Goal: Check status: Check status

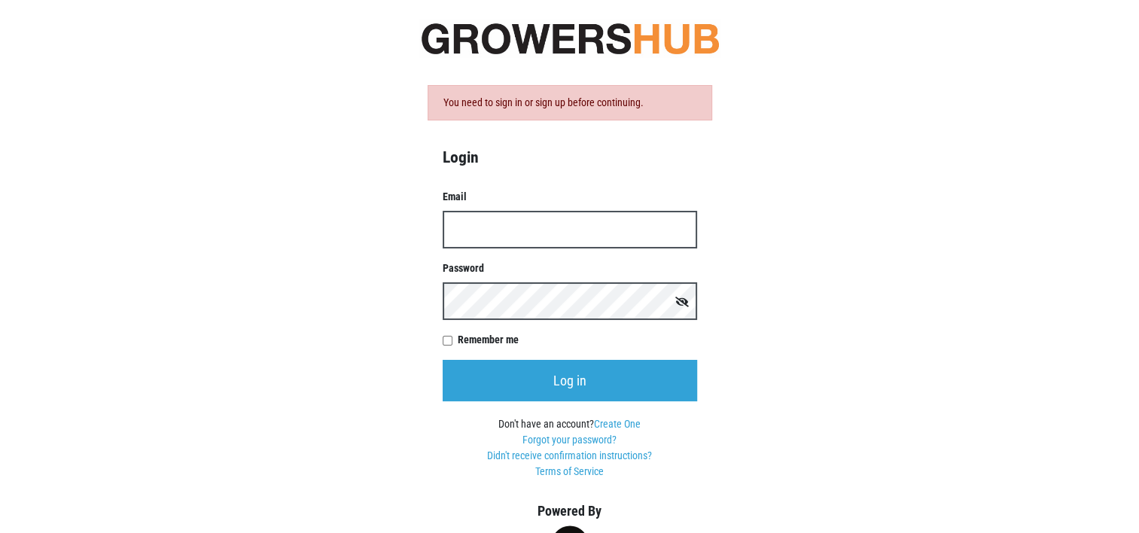
click at [475, 233] on input "Email" at bounding box center [570, 230] width 254 height 38
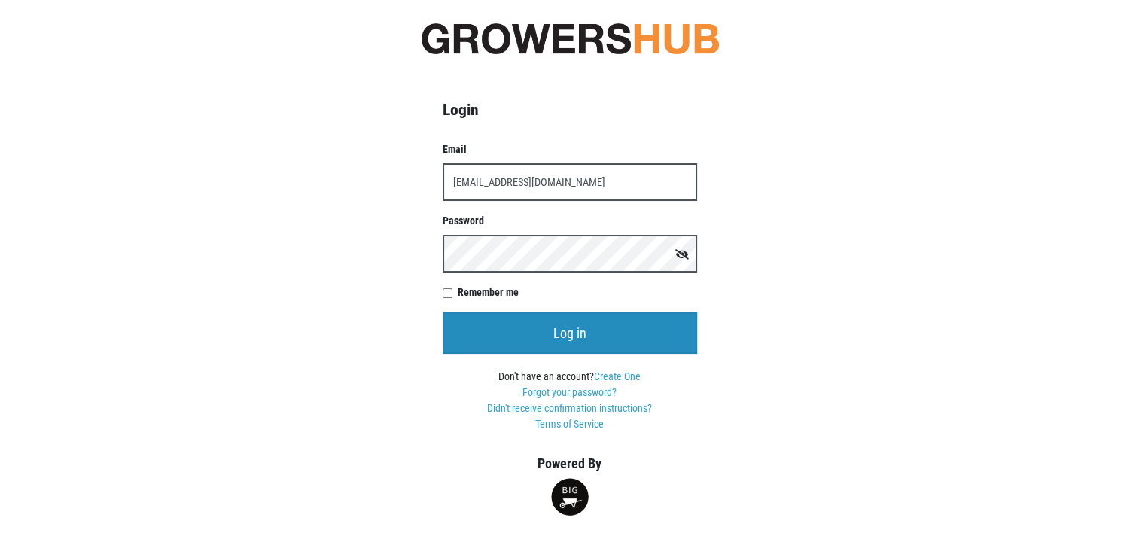
type input "[EMAIL_ADDRESS][DOMAIN_NAME]"
click at [557, 325] on input "Log in" at bounding box center [570, 332] width 254 height 41
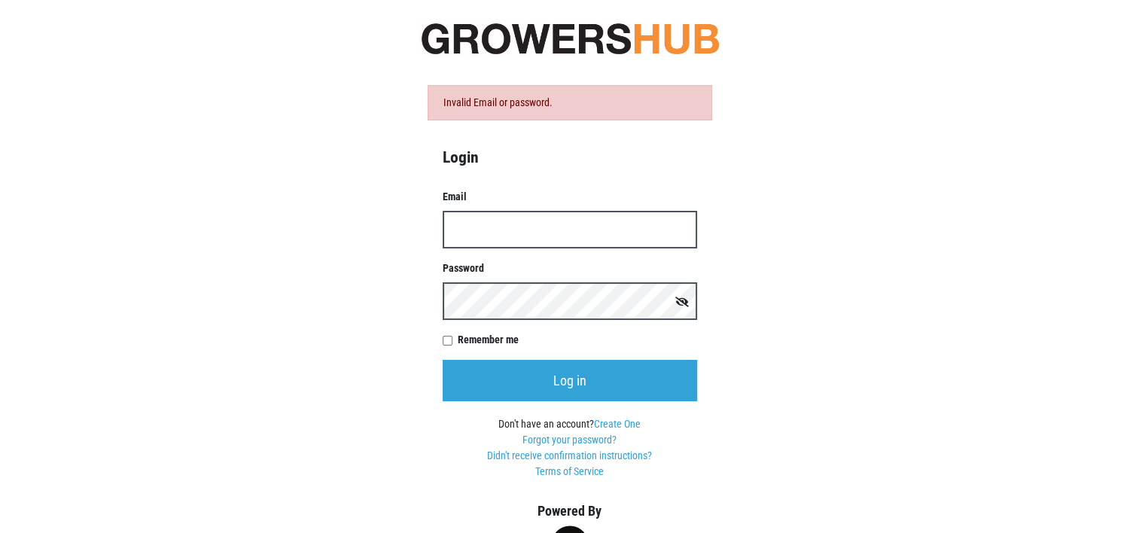
click at [470, 236] on input "Email" at bounding box center [570, 230] width 254 height 38
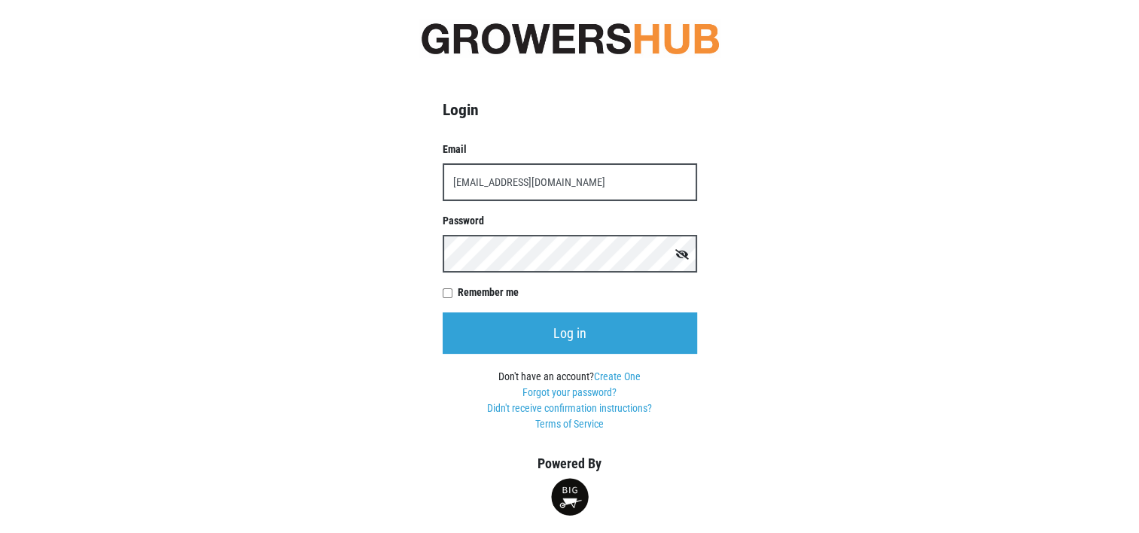
type input "[EMAIL_ADDRESS][DOMAIN_NAME]"
click at [687, 254] on icon at bounding box center [682, 254] width 14 height 11
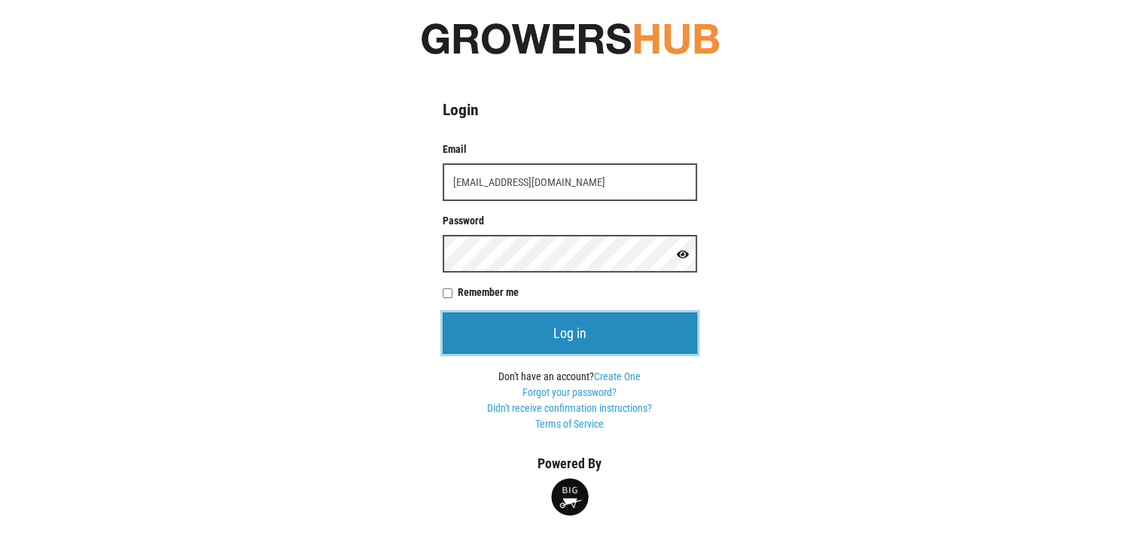
click at [551, 324] on input "Log in" at bounding box center [570, 332] width 254 height 41
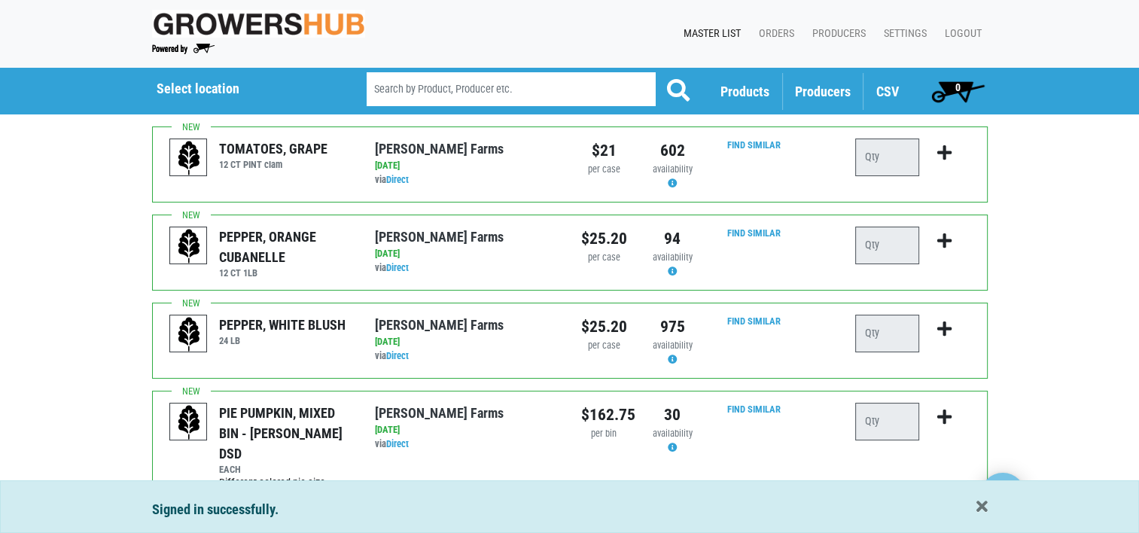
click at [820, 90] on span "Producers" at bounding box center [823, 92] width 56 height 16
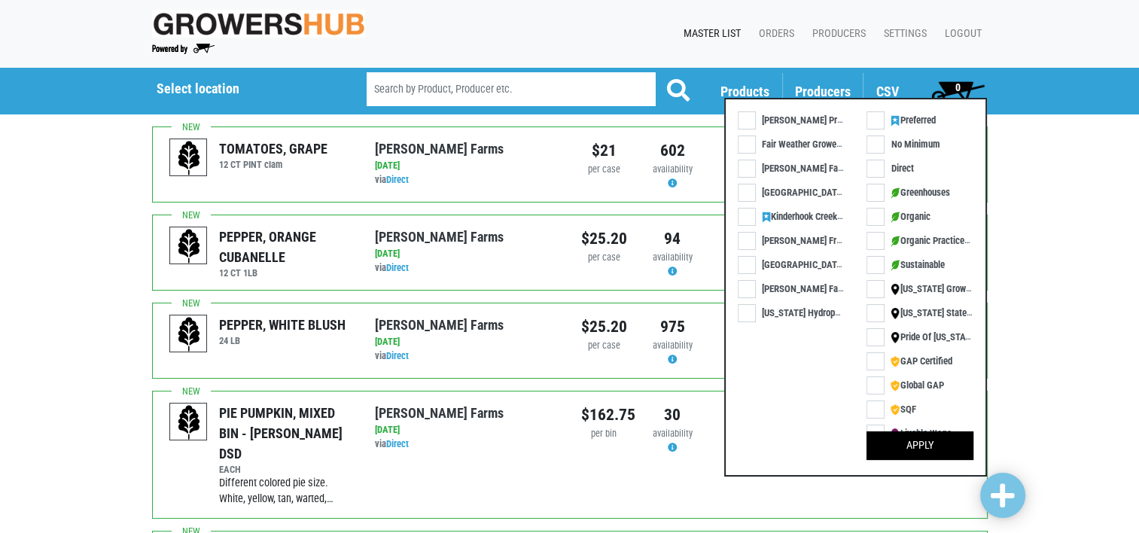
click at [750, 215] on label "Kinderhook Creek DSD" at bounding box center [799, 216] width 123 height 16
click at [747, 215] on input "Kinderhook Creek DSD" at bounding box center [743, 213] width 10 height 10
checkbox input "true"
click at [924, 437] on button "Apply" at bounding box center [919, 445] width 107 height 29
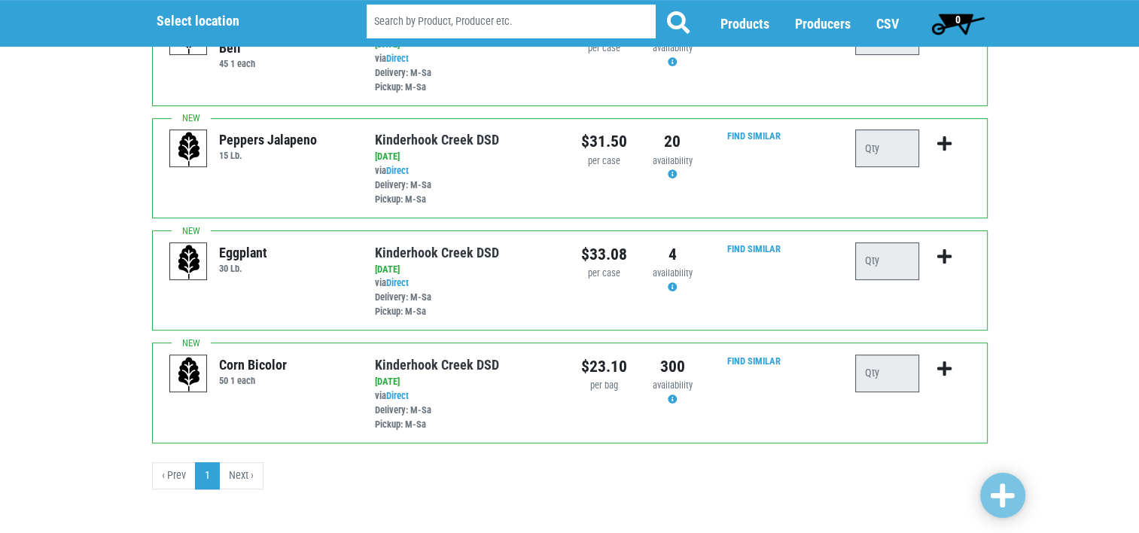
scroll to position [614, 0]
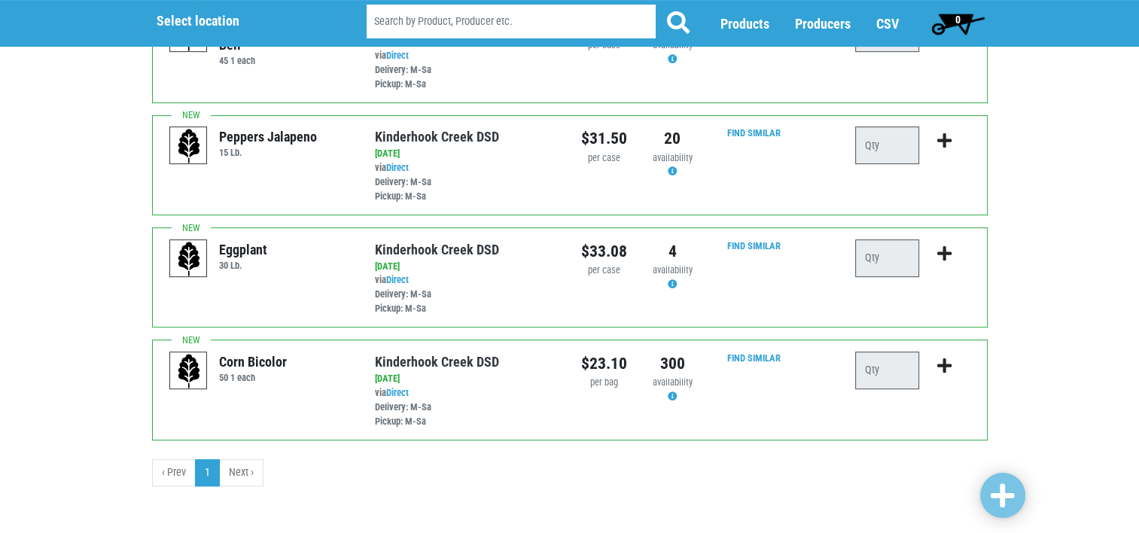
click at [235, 468] on li "Next ›" at bounding box center [242, 472] width 44 height 27
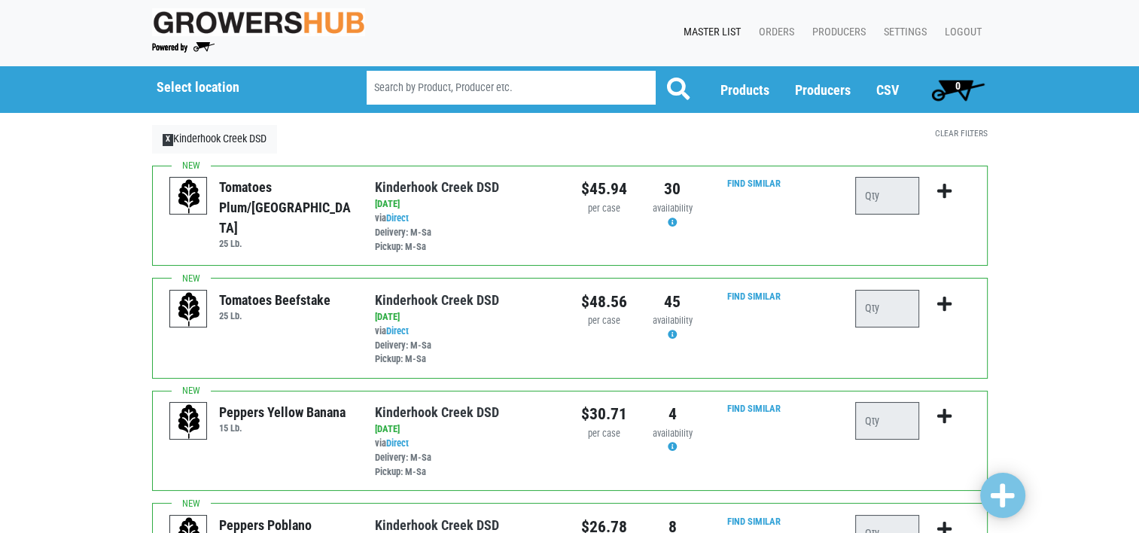
scroll to position [0, 0]
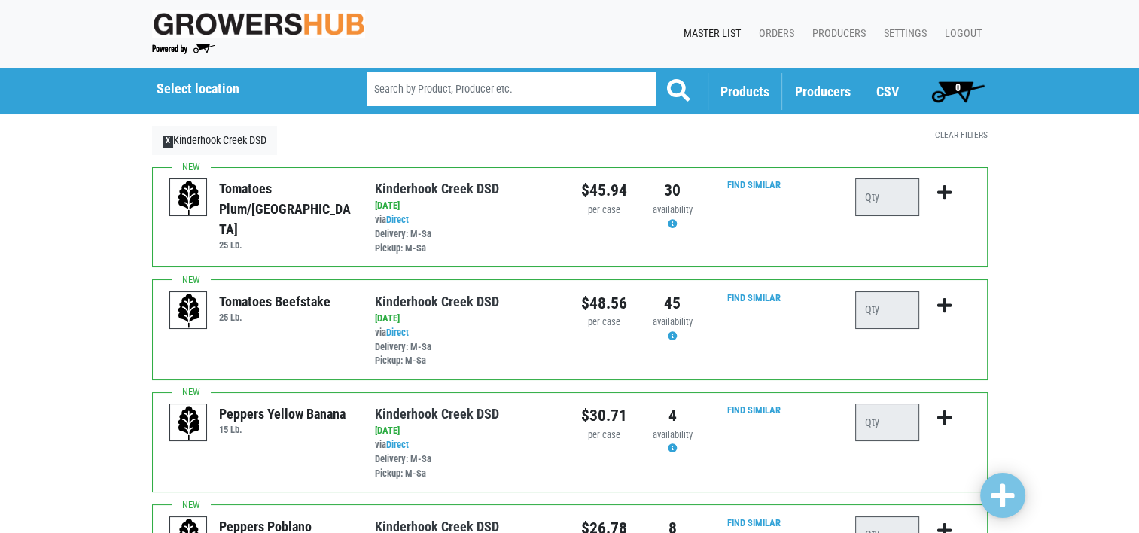
click at [747, 88] on span "Products" at bounding box center [744, 92] width 49 height 16
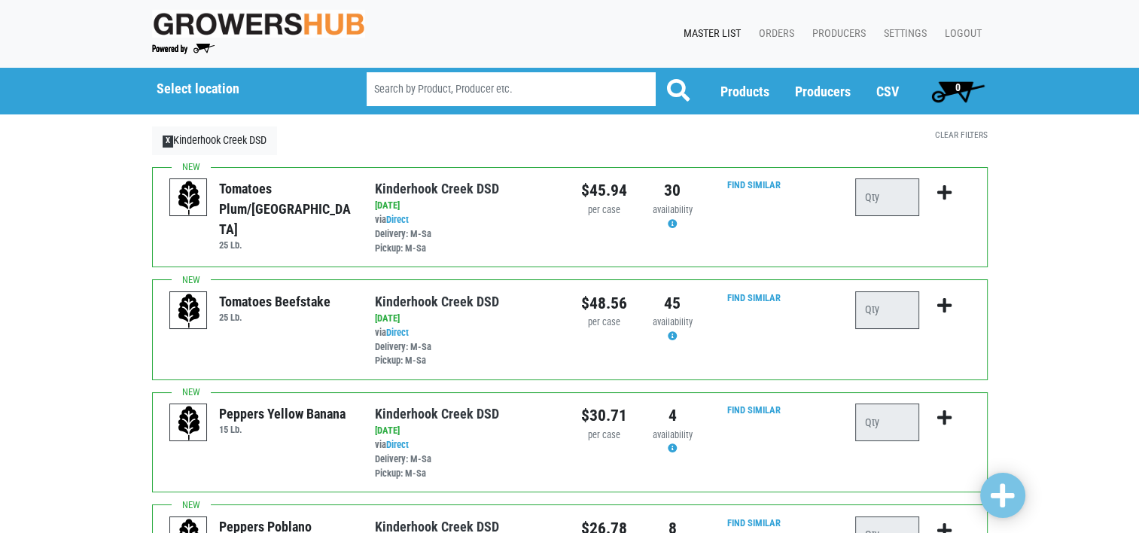
click at [701, 29] on link "Master List" at bounding box center [708, 34] width 75 height 29
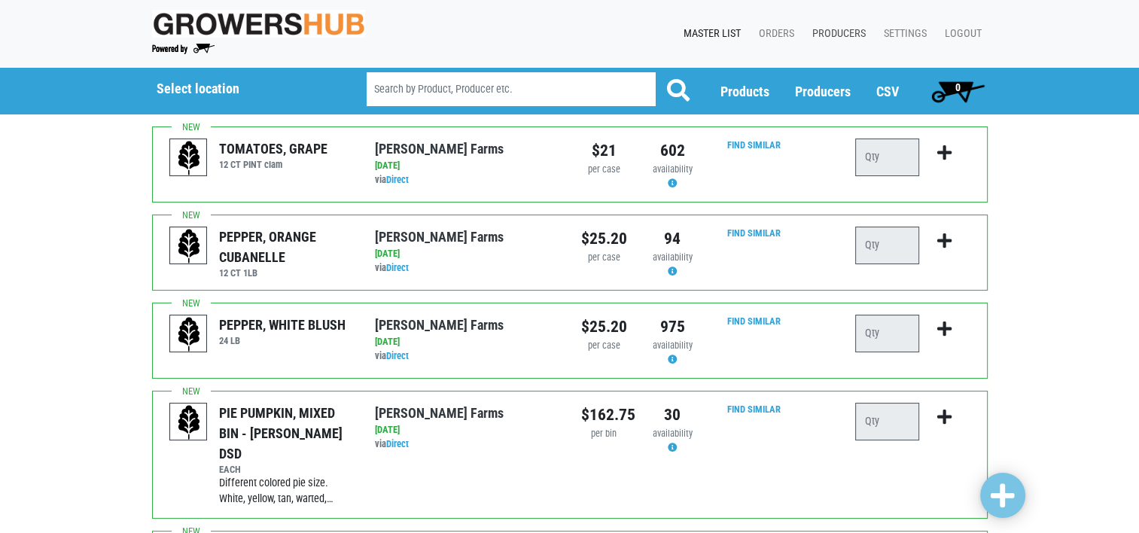
click at [832, 28] on link "Producers" at bounding box center [836, 34] width 72 height 29
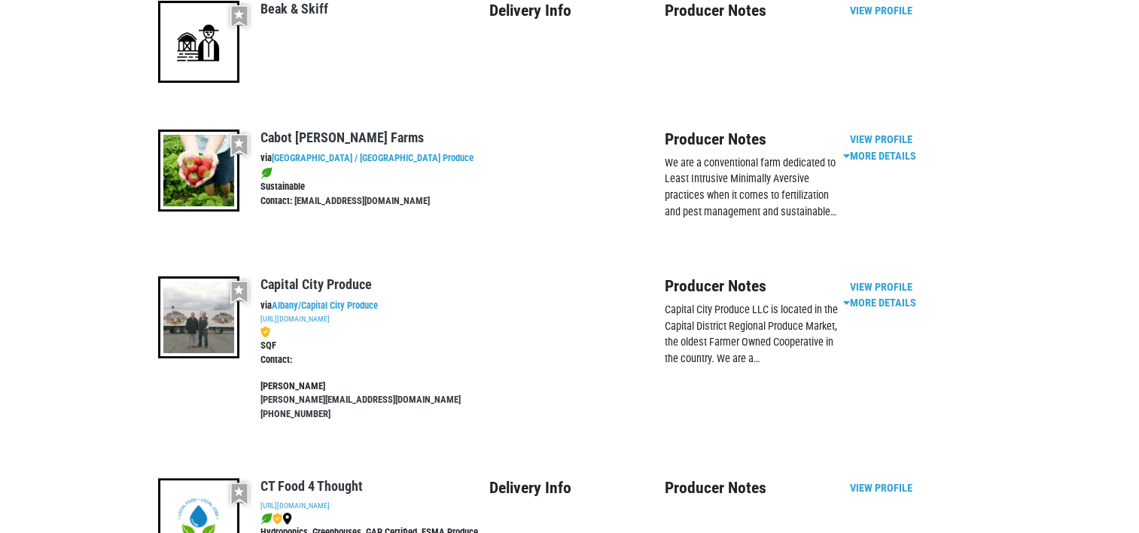
scroll to position [452, 0]
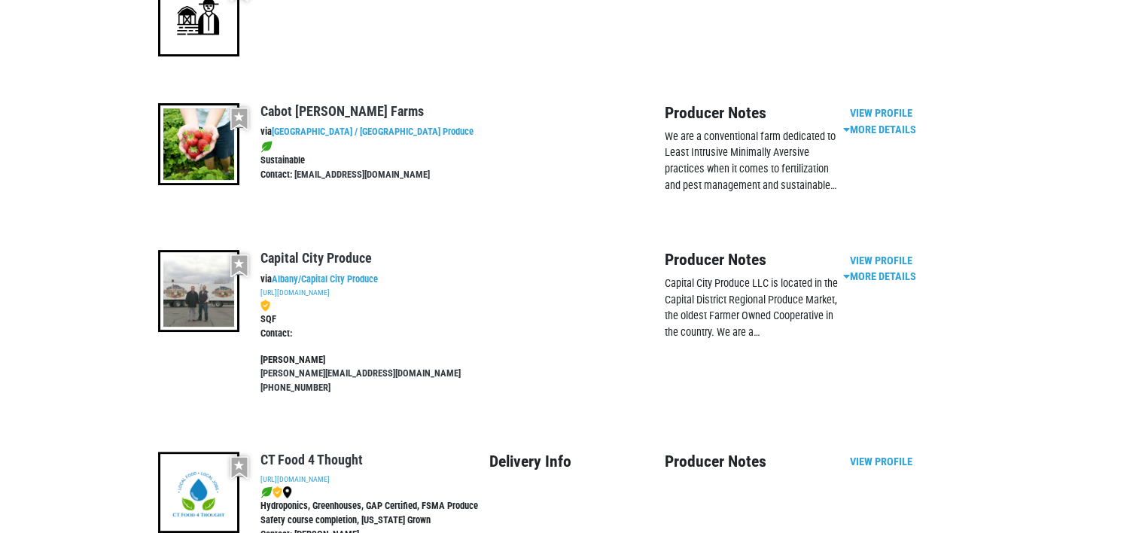
click at [196, 278] on img at bounding box center [199, 291] width 82 height 82
click at [204, 291] on img at bounding box center [199, 291] width 82 height 82
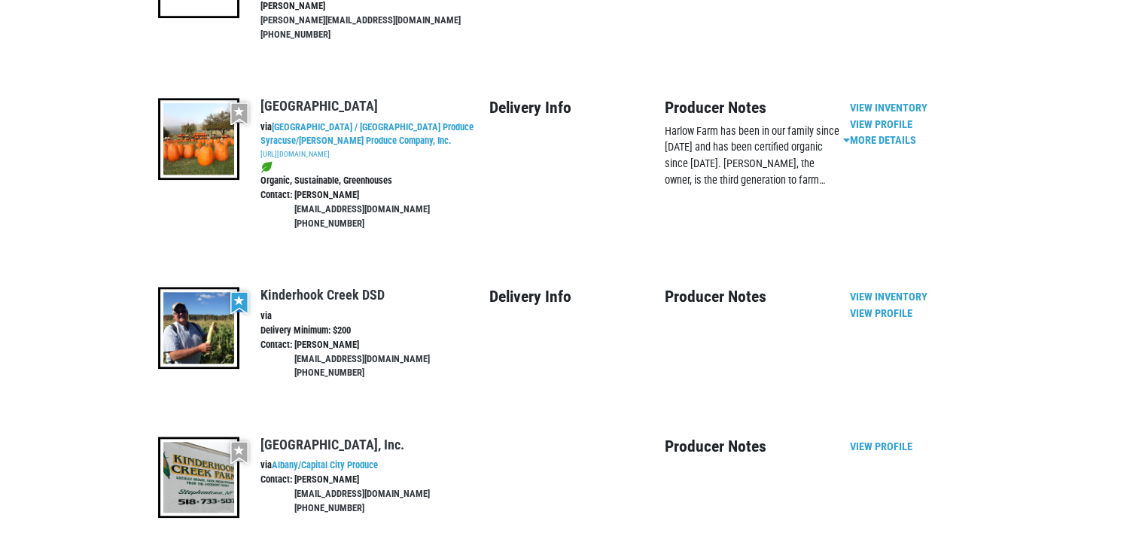
scroll to position [1355, 0]
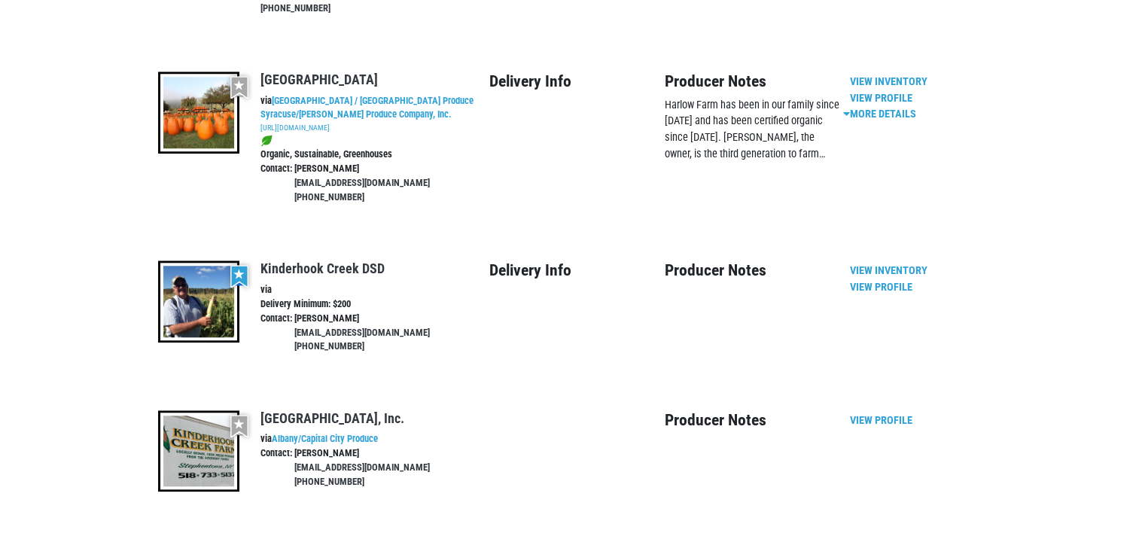
click at [211, 260] on img at bounding box center [199, 301] width 82 height 82
click at [236, 265] on input"] "checkbox" at bounding box center [239, 276] width 18 height 23
checkbox input"] "false"
click at [191, 260] on img at bounding box center [199, 301] width 82 height 82
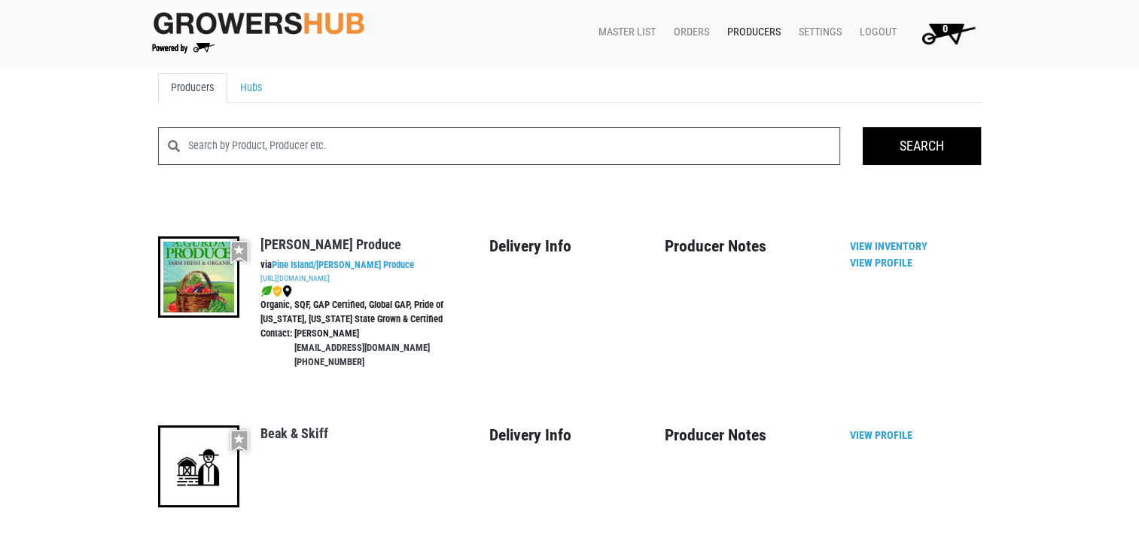
scroll to position [0, 0]
click at [250, 85] on link "Hubs" at bounding box center [251, 89] width 48 height 30
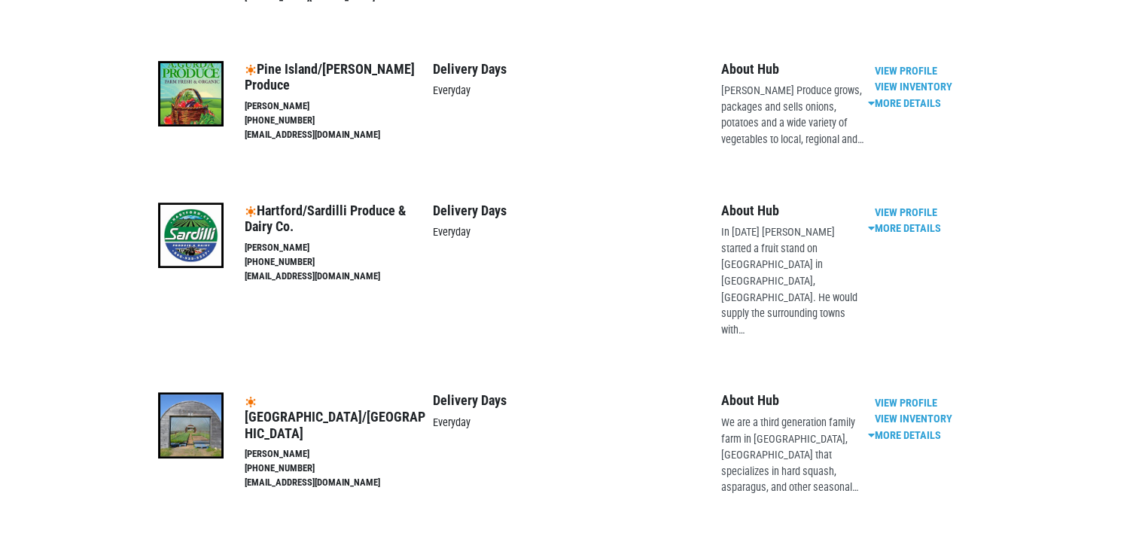
scroll to position [614, 0]
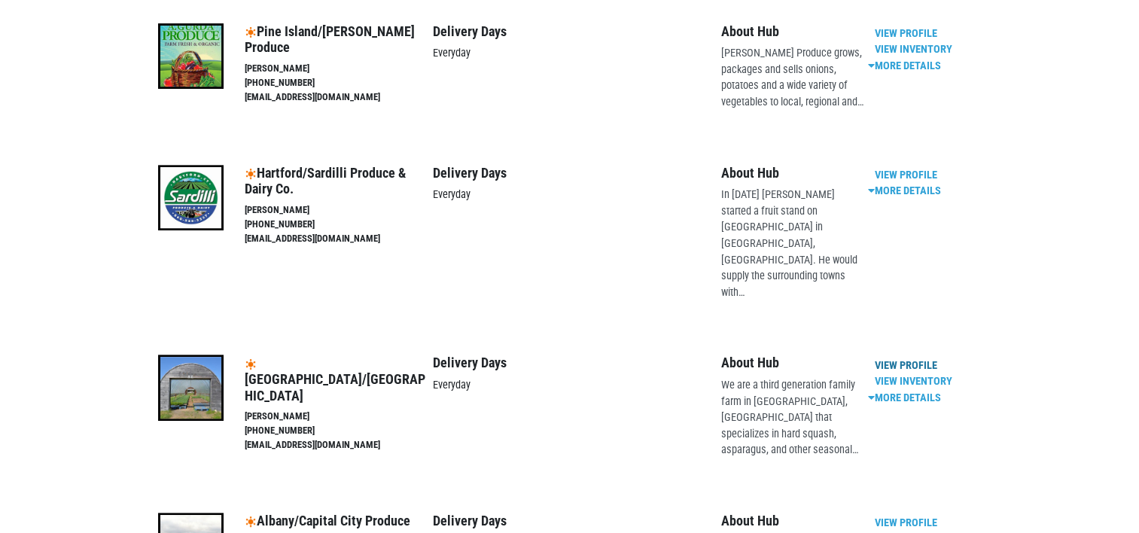
click at [912, 359] on link "View Profile" at bounding box center [906, 365] width 62 height 13
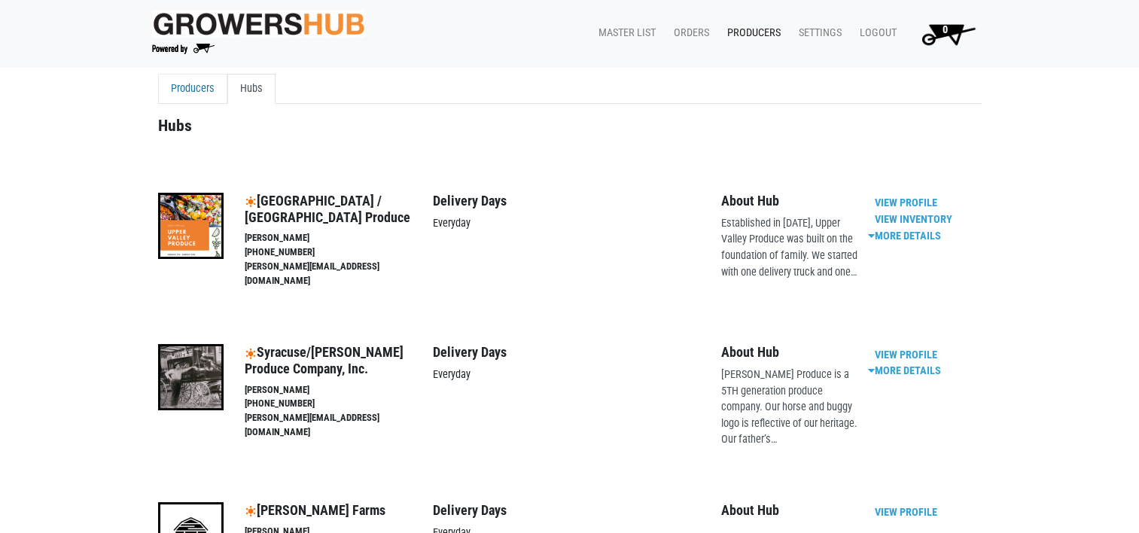
click at [191, 81] on link "Producers" at bounding box center [192, 89] width 69 height 30
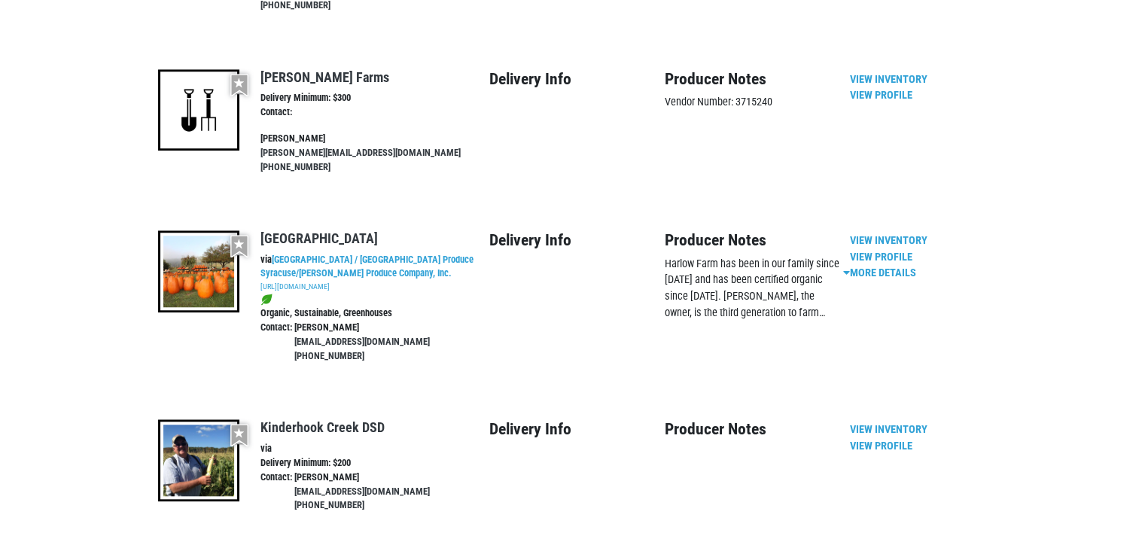
scroll to position [1211, 0]
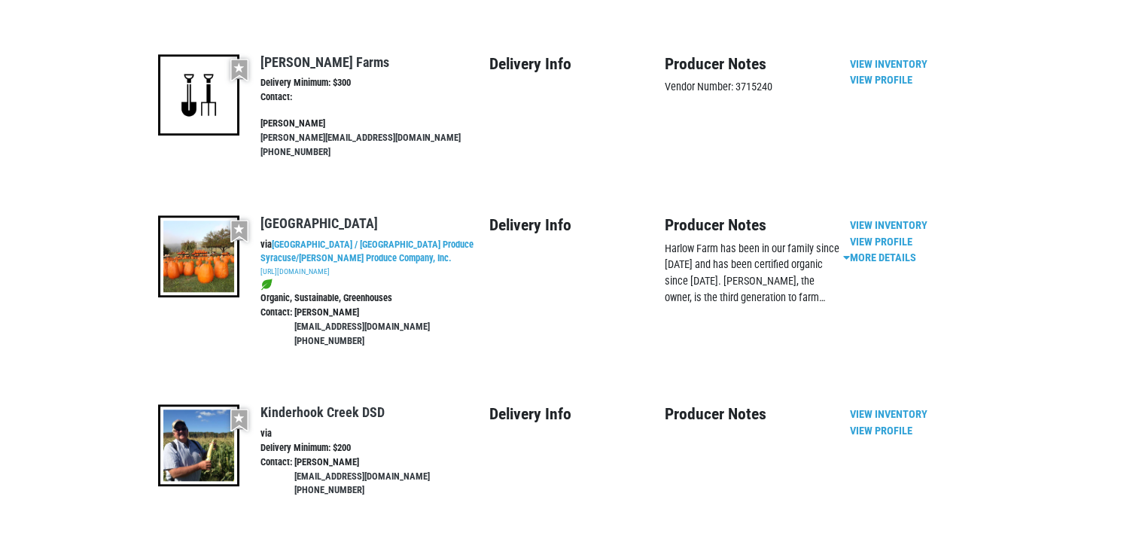
click at [197, 404] on img at bounding box center [199, 445] width 82 height 82
click at [896, 408] on link "View Inventory" at bounding box center [889, 414] width 78 height 13
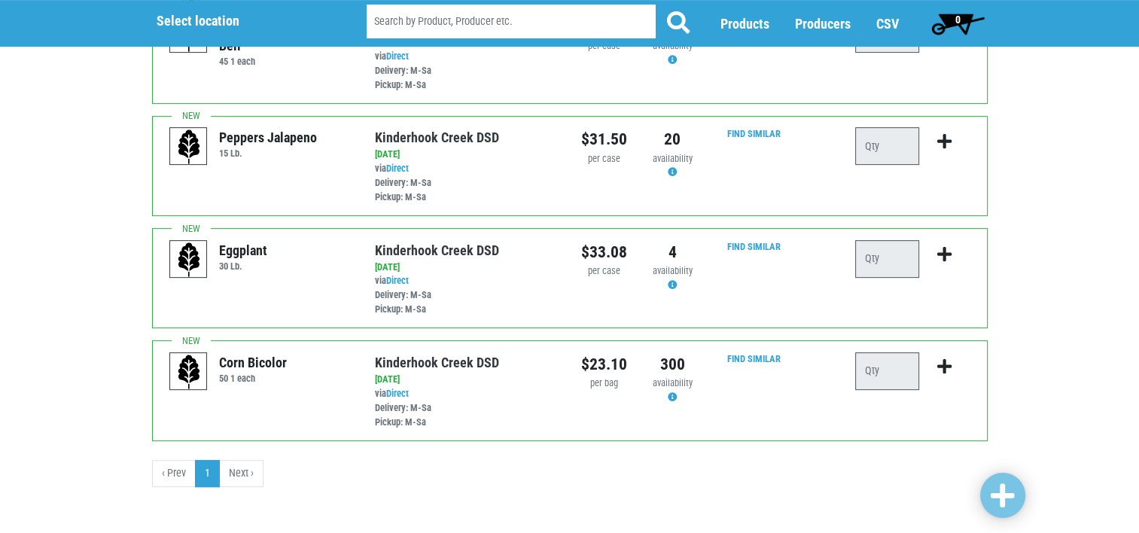
scroll to position [614, 0]
click at [204, 467] on link "1" at bounding box center [207, 472] width 25 height 27
click at [242, 470] on li "Next ›" at bounding box center [242, 472] width 44 height 27
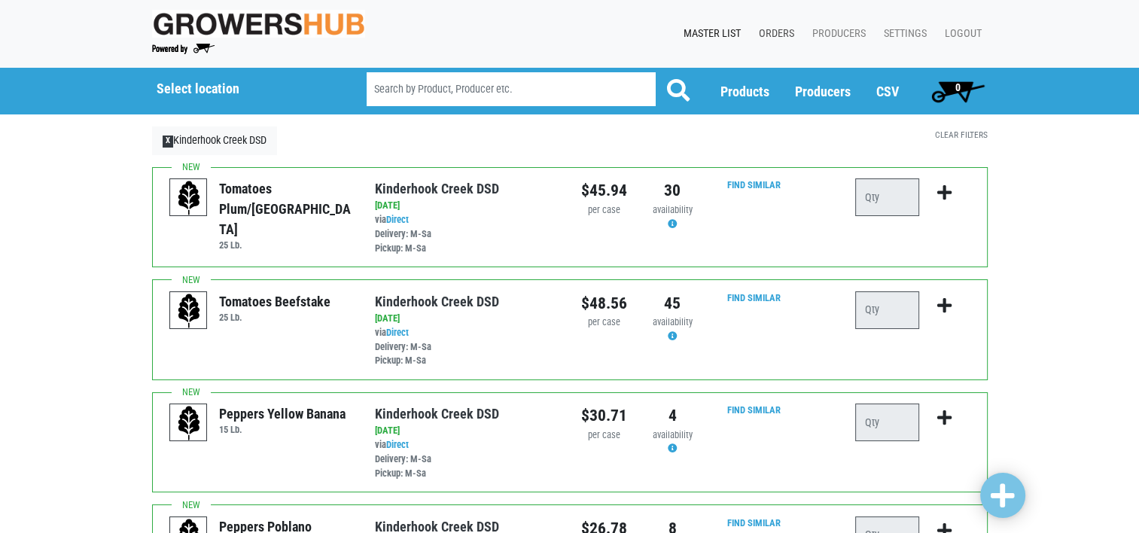
click at [781, 30] on link "Orders" at bounding box center [773, 34] width 53 height 29
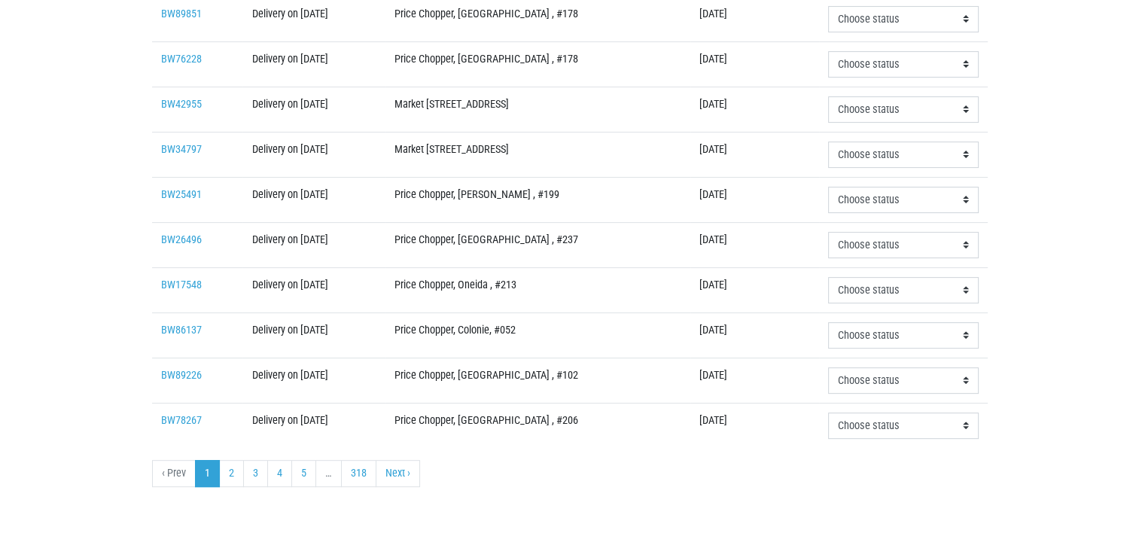
scroll to position [500, 0]
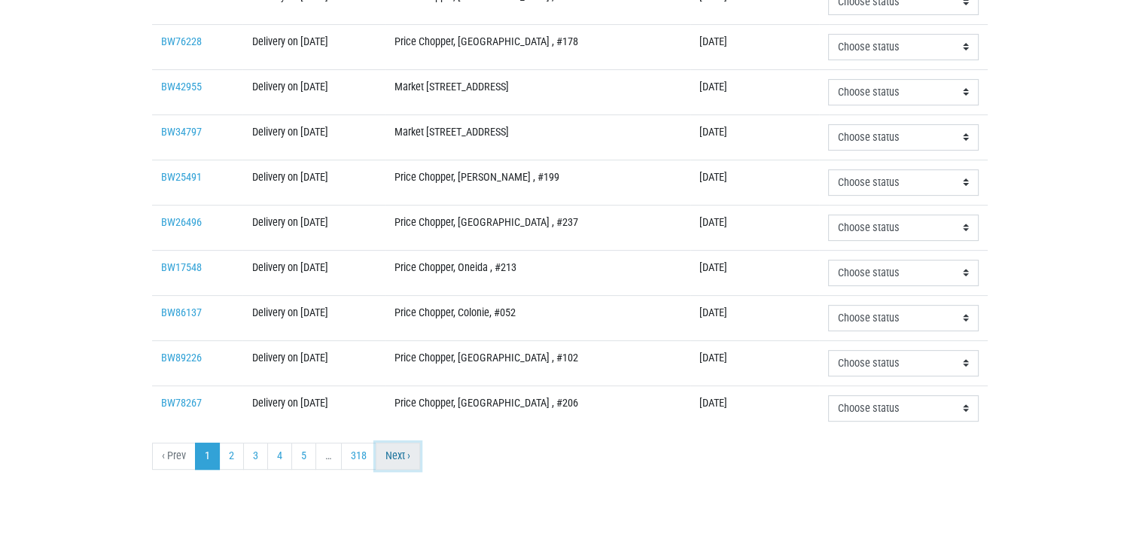
click at [397, 448] on link "Next ›" at bounding box center [398, 456] width 44 height 27
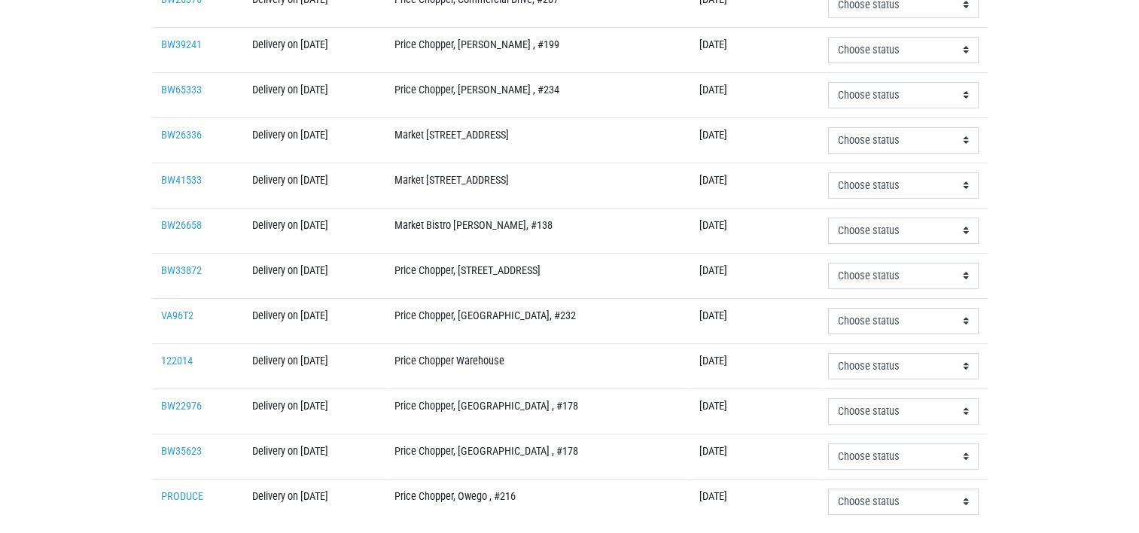
scroll to position [452, 0]
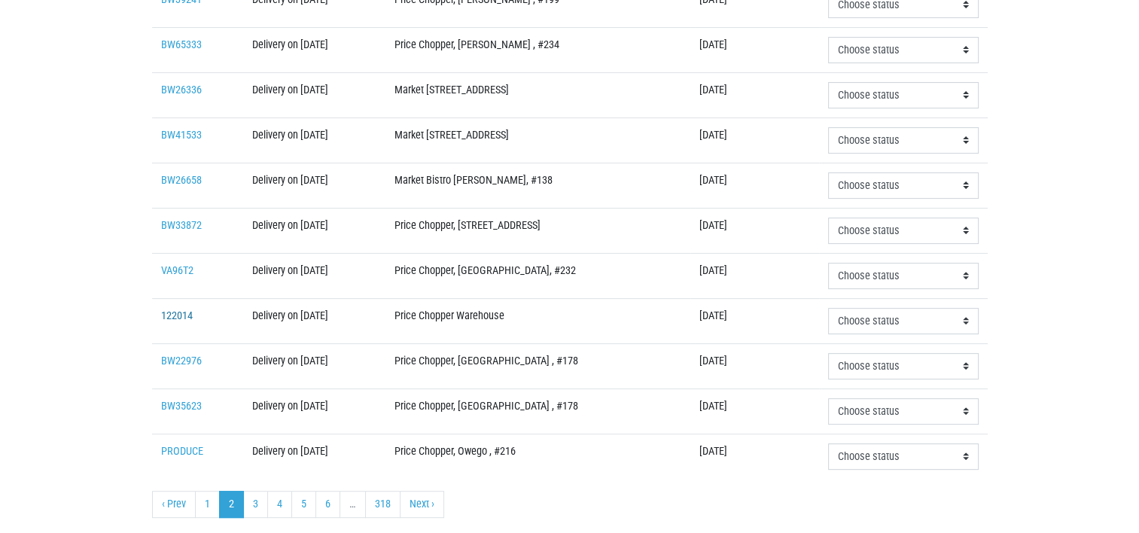
click at [181, 309] on link "122014" at bounding box center [177, 315] width 32 height 13
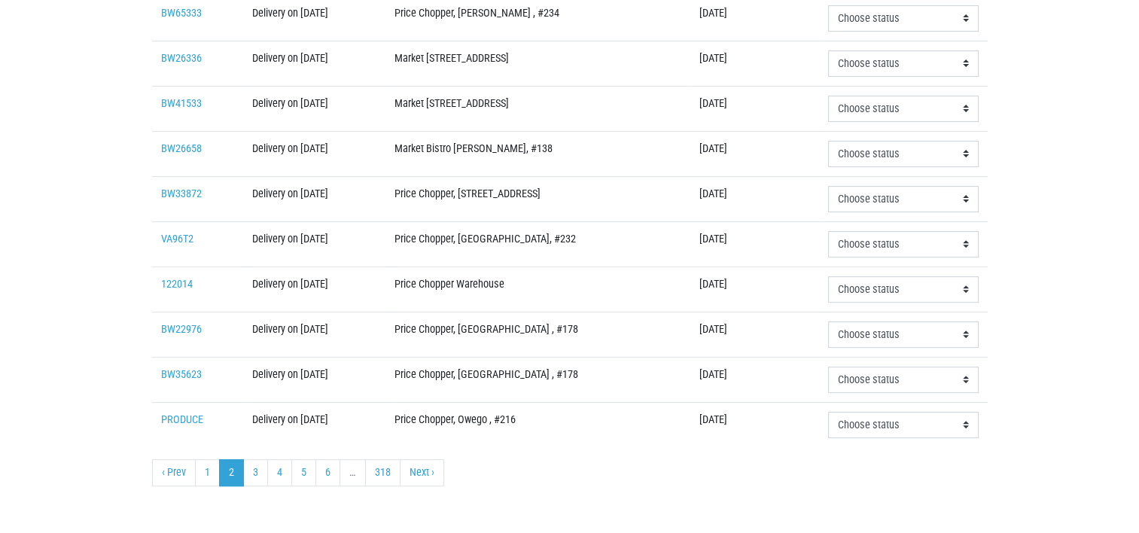
scroll to position [500, 0]
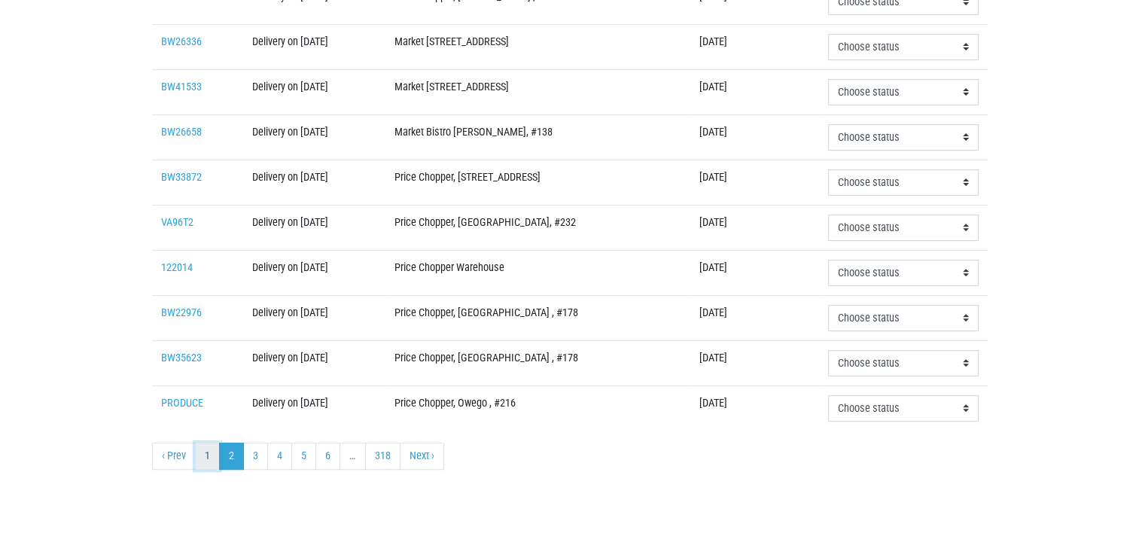
click at [205, 449] on link "1" at bounding box center [207, 456] width 25 height 27
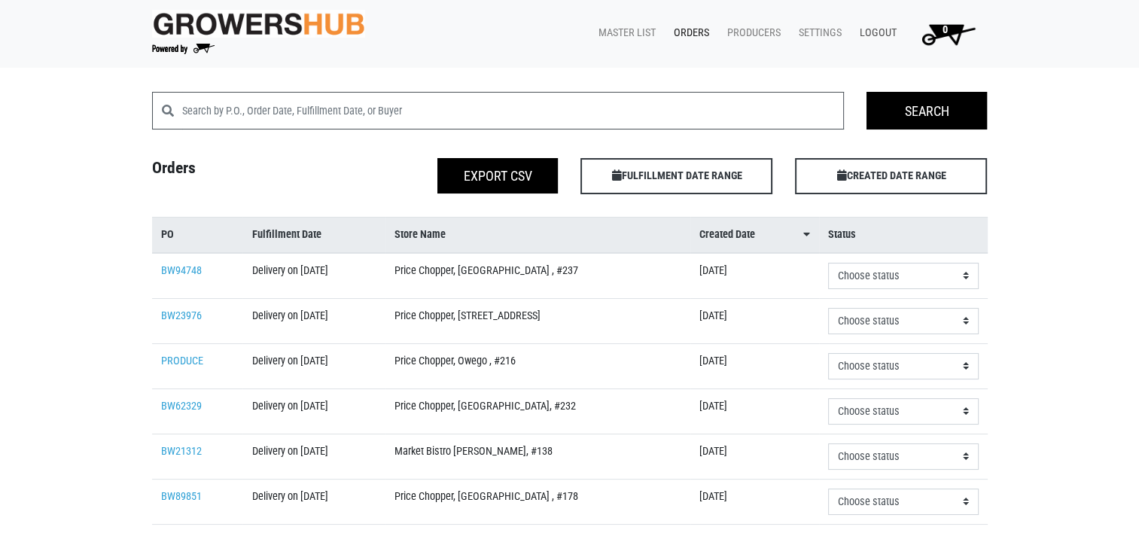
click at [879, 28] on link "Logout" at bounding box center [875, 33] width 55 height 29
